Goal: Task Accomplishment & Management: Manage account settings

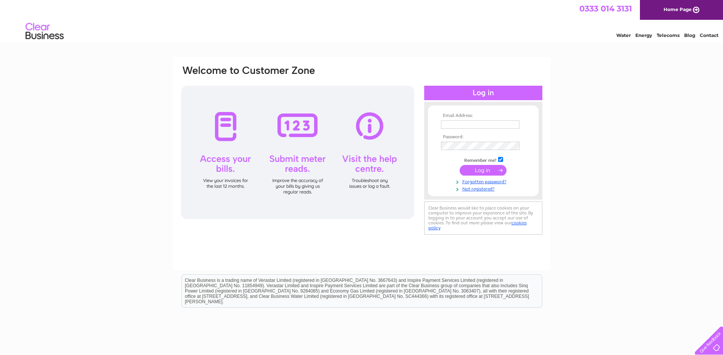
type input "Headtech1415@gmail.com"
click at [480, 171] on input "submit" at bounding box center [482, 170] width 47 height 11
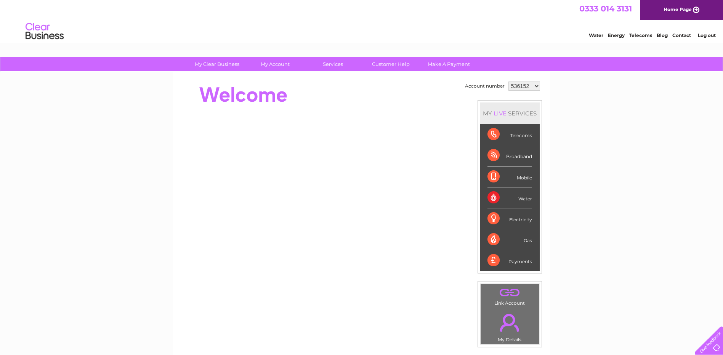
click at [536, 87] on select "536152 1019201" at bounding box center [524, 86] width 32 height 9
select select "1019201"
click at [508, 82] on select "536152 1019201" at bounding box center [524, 86] width 32 height 9
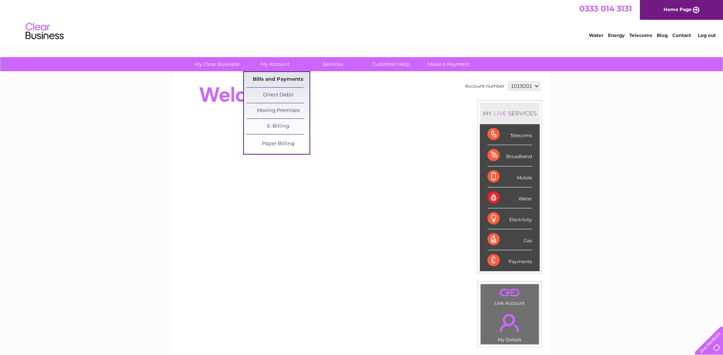
click at [273, 76] on link "Bills and Payments" at bounding box center [277, 79] width 63 height 15
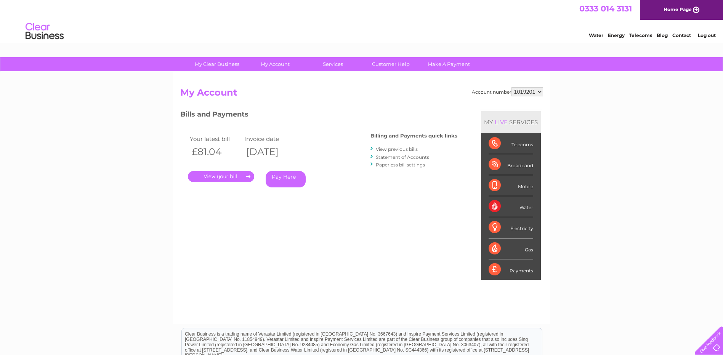
click at [226, 175] on link "." at bounding box center [221, 176] width 66 height 11
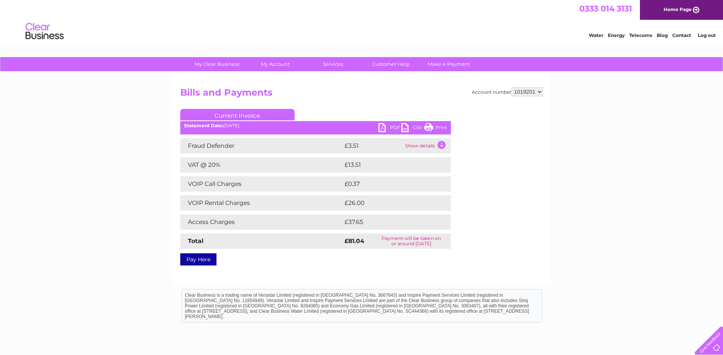
click at [390, 128] on link "PDF" at bounding box center [389, 128] width 23 height 11
